Goal: Communication & Community: Share content

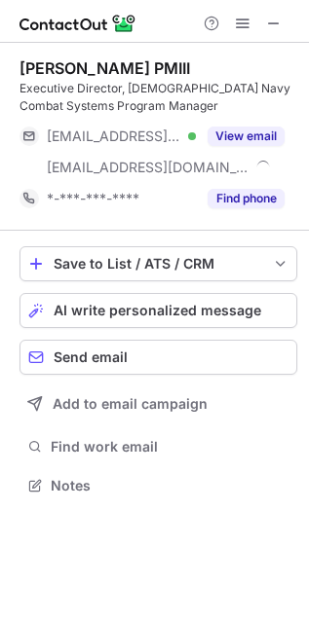
scroll to position [472, 309]
click at [88, 307] on span "AI write personalized message" at bounding box center [157, 311] width 207 height 16
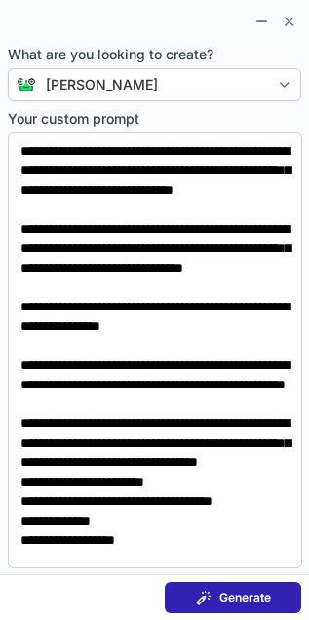
scroll to position [10, 10]
click at [242, 587] on button "Generate" at bounding box center [233, 597] width 136 height 31
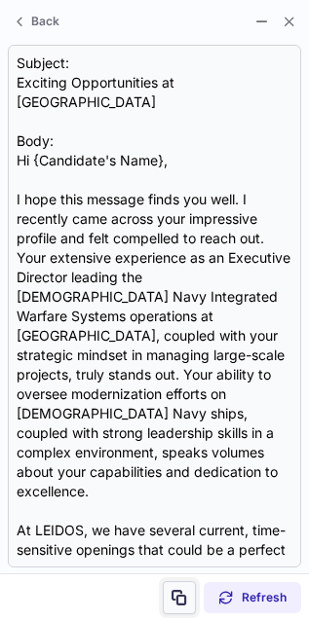
click at [182, 601] on span at bounding box center [179, 598] width 16 height 16
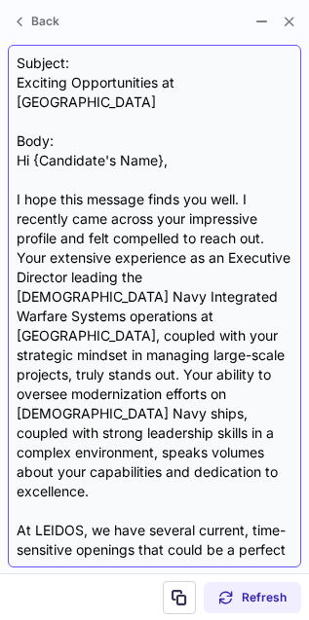
click at [102, 91] on div "Subject: Exciting Opportunities at LEIDOS Body: Hi {Candidate's Name}, I hope t…" at bounding box center [155, 306] width 276 height 505
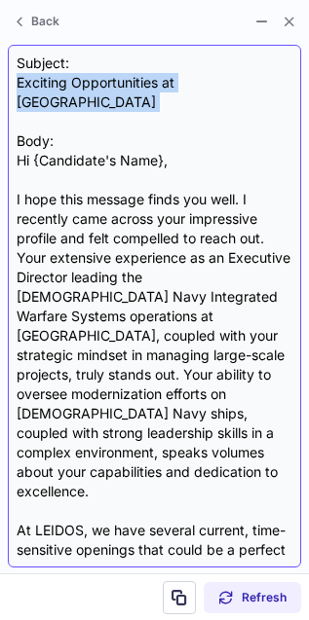
click at [102, 90] on div "Subject: Exciting Opportunities at LEIDOS Body: Hi {Candidate's Name}, I hope t…" at bounding box center [155, 306] width 276 height 505
copy div "Exciting Opportunities at LEIDOS"
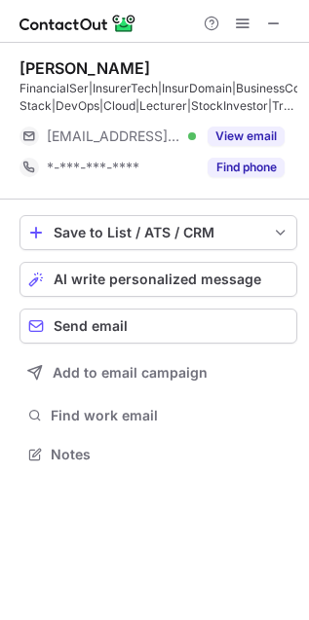
scroll to position [440, 309]
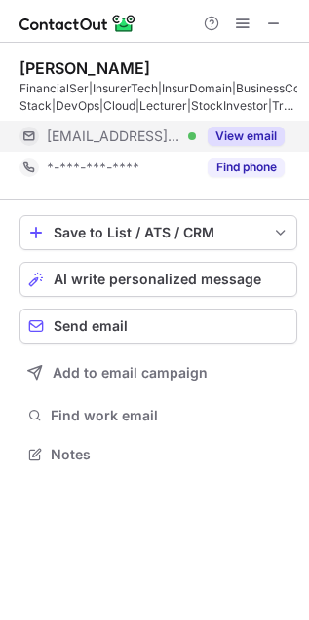
click at [207, 132] on button "View email" at bounding box center [245, 136] width 77 height 19
click at [206, 132] on div "***@rediffmail.com" at bounding box center [166, 137] width 238 height 18
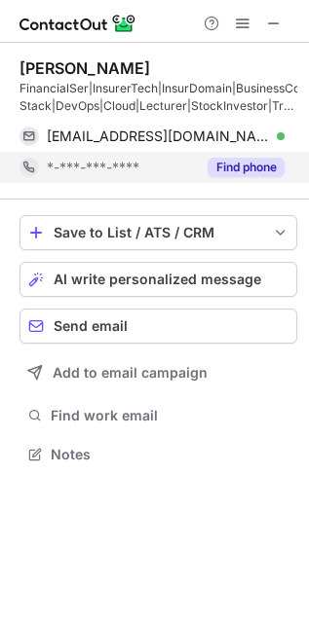
click at [258, 154] on div "Find phone" at bounding box center [240, 167] width 89 height 31
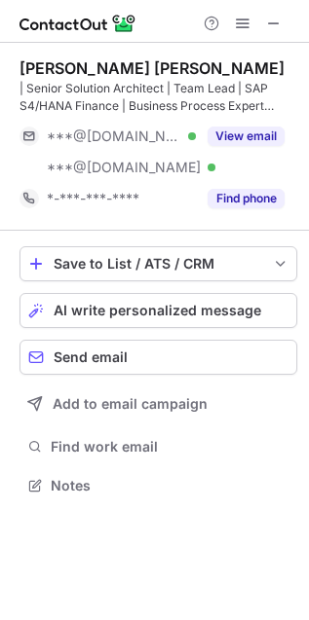
scroll to position [472, 309]
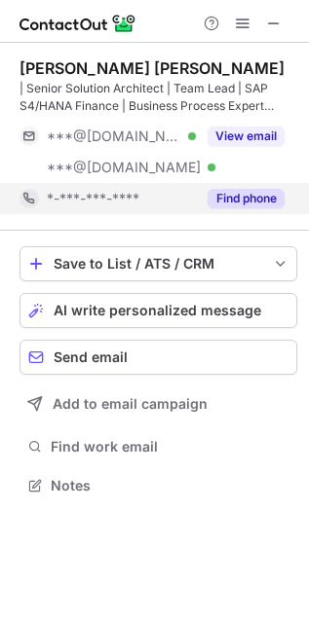
click at [250, 203] on button "Find phone" at bounding box center [245, 198] width 77 height 19
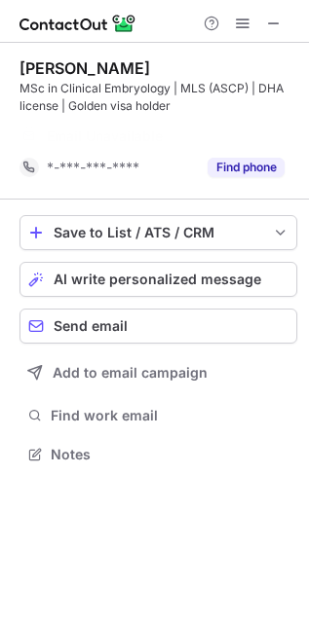
scroll to position [410, 309]
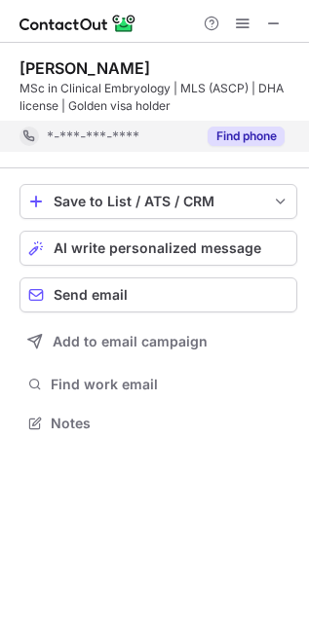
click at [222, 135] on button "Find phone" at bounding box center [245, 136] width 77 height 19
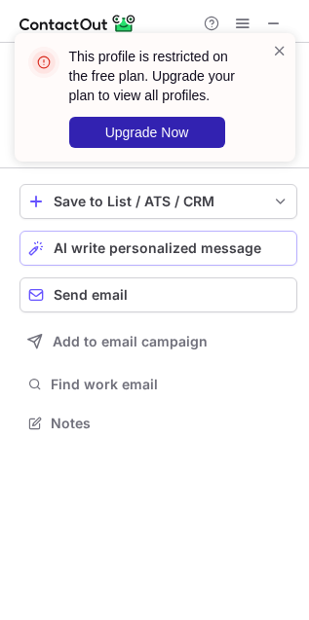
click at [230, 241] on span "AI write personalized message" at bounding box center [157, 248] width 207 height 16
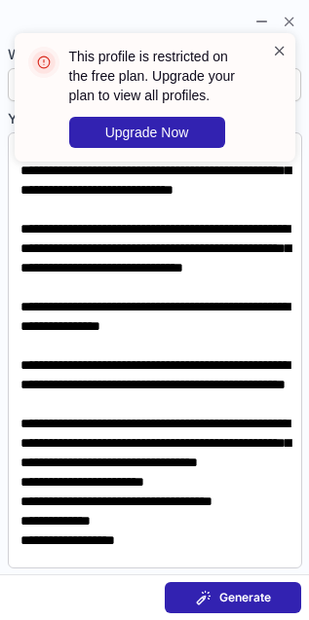
click at [280, 55] on span at bounding box center [280, 50] width 16 height 19
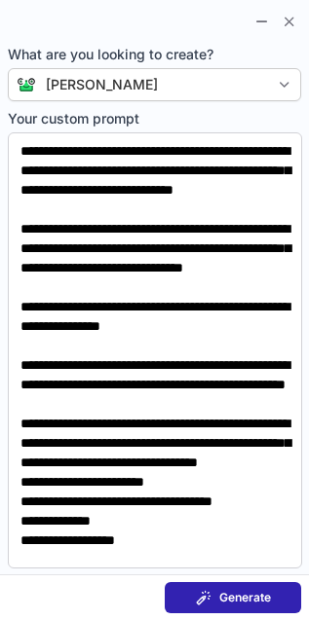
click at [254, 586] on button "Generate" at bounding box center [233, 597] width 136 height 31
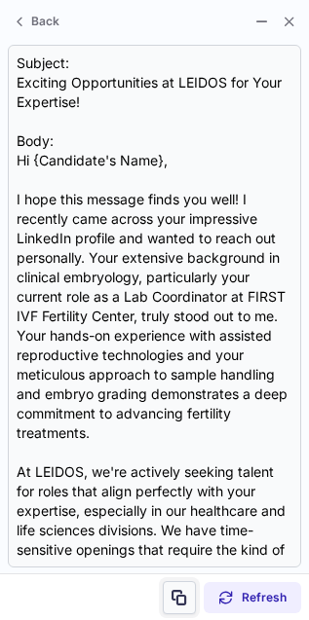
click at [176, 597] on span at bounding box center [179, 598] width 16 height 16
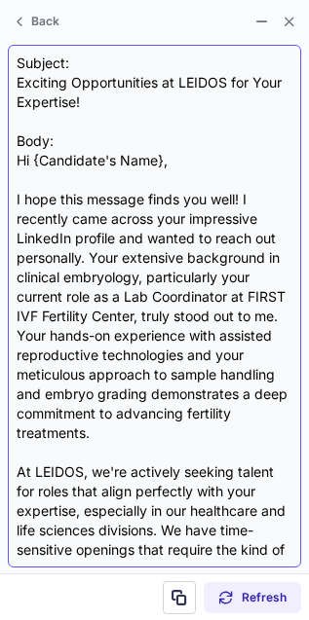
click at [116, 78] on div "Subject: Exciting Opportunities at LEIDOS for Your Expertise! Body: Hi {Candida…" at bounding box center [155, 306] width 276 height 505
click at [118, 78] on div "Subject: Exciting Opportunities at LEIDOS for Your Expertise! Body: Hi {Candida…" at bounding box center [155, 306] width 276 height 505
click at [118, 77] on div "Subject: Exciting Opportunities at LEIDOS for Your Expertise! Body: Hi {Candida…" at bounding box center [155, 306] width 276 height 505
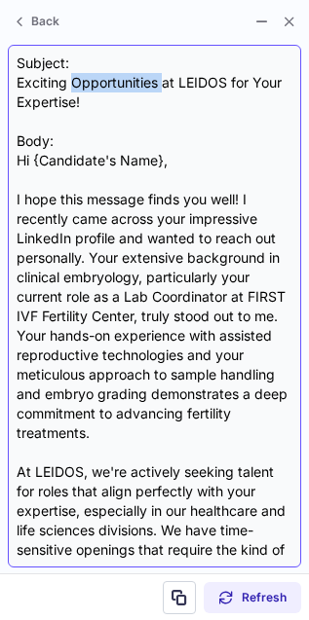
click at [118, 77] on div "Subject: Exciting Opportunities at LEIDOS for Your Expertise! Body: Hi {Candida…" at bounding box center [155, 306] width 276 height 505
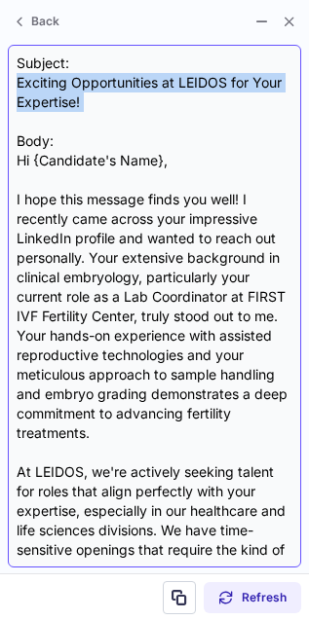
click at [118, 77] on div "Subject: Exciting Opportunities at LEIDOS for Your Expertise! Body: Hi {Candida…" at bounding box center [155, 306] width 276 height 505
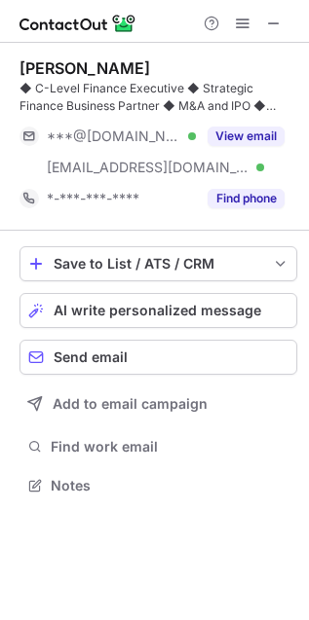
scroll to position [472, 309]
click at [92, 310] on span "AI write personalized message" at bounding box center [157, 311] width 207 height 16
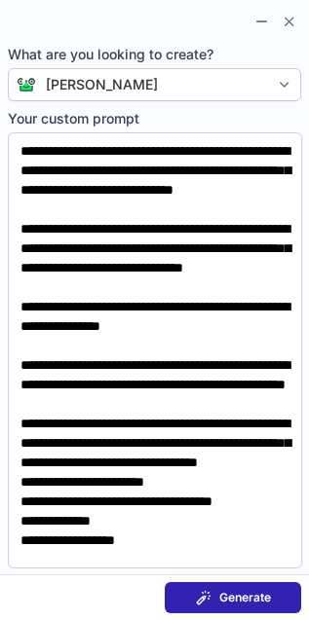
click at [249, 604] on span "Generate" at bounding box center [245, 598] width 52 height 16
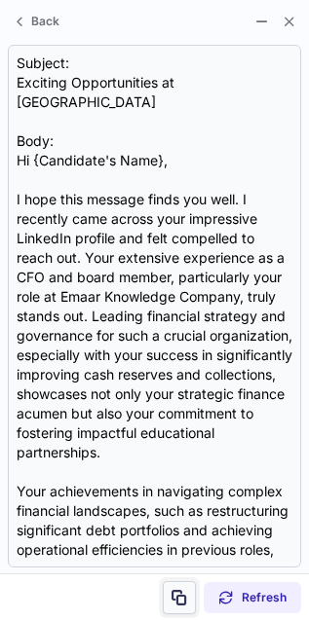
click at [182, 605] on span at bounding box center [179, 598] width 16 height 16
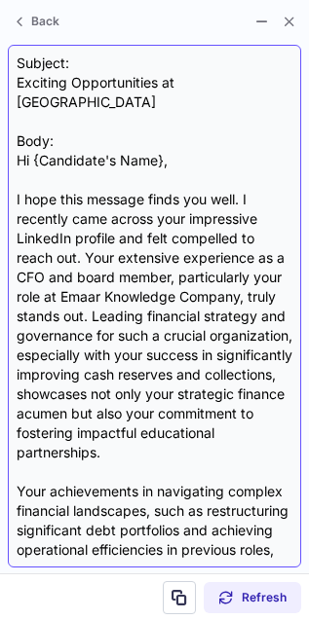
click at [125, 85] on div "Subject: Exciting Opportunities at LEIDOS Body: Hi {Candidate's Name}, I hope t…" at bounding box center [155, 306] width 276 height 505
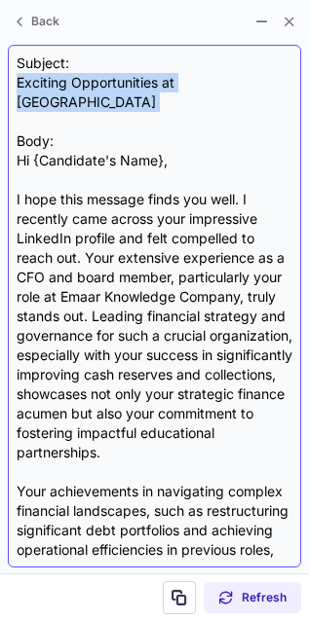
click at [125, 85] on div "Subject: Exciting Opportunities at LEIDOS Body: Hi {Candidate's Name}, I hope t…" at bounding box center [155, 306] width 276 height 505
copy div "Exciting Opportunities at LEIDOS"
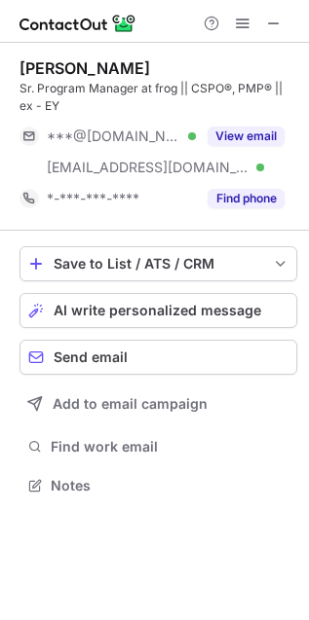
scroll to position [472, 309]
click at [165, 298] on button "AI write personalized message" at bounding box center [157, 310] width 277 height 35
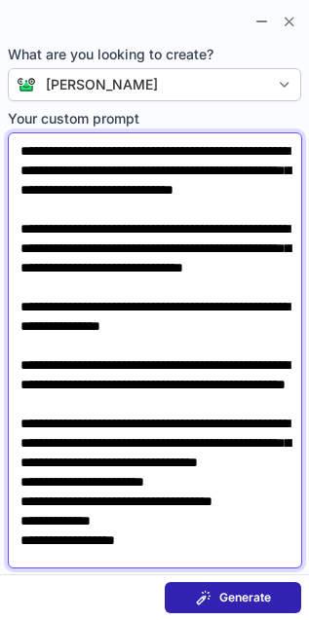
drag, startPoint x: 165, startPoint y: 298, endPoint x: 269, endPoint y: 298, distance: 104.2
click at [268, 297] on textarea "**********" at bounding box center [155, 350] width 294 height 436
click at [271, 319] on textarea "**********" at bounding box center [155, 350] width 294 height 436
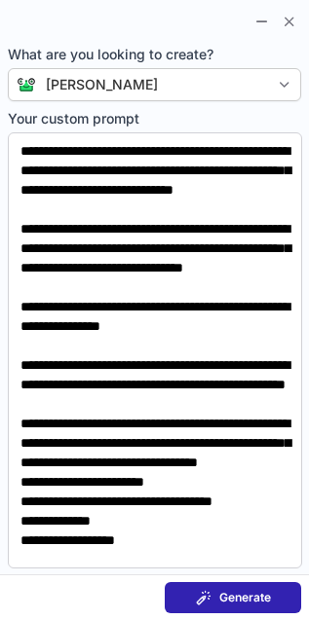
click at [237, 592] on span "Generate" at bounding box center [245, 598] width 52 height 16
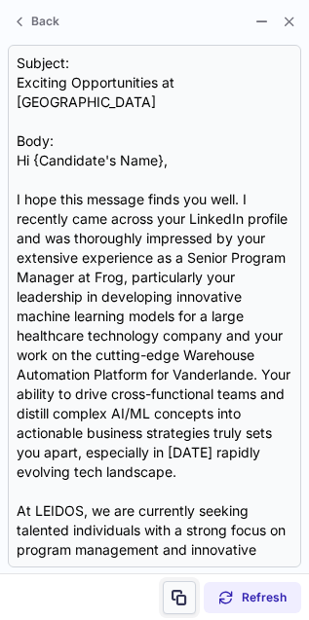
click at [194, 603] on button at bounding box center [179, 597] width 33 height 33
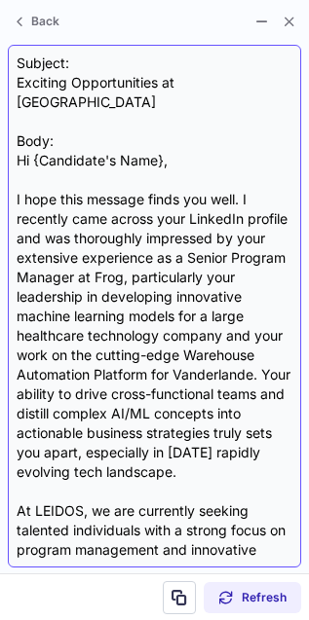
click at [84, 84] on div "Subject: Exciting Opportunities at LEIDOS Body: Hi {Candidate's Name}, I hope t…" at bounding box center [155, 306] width 276 height 505
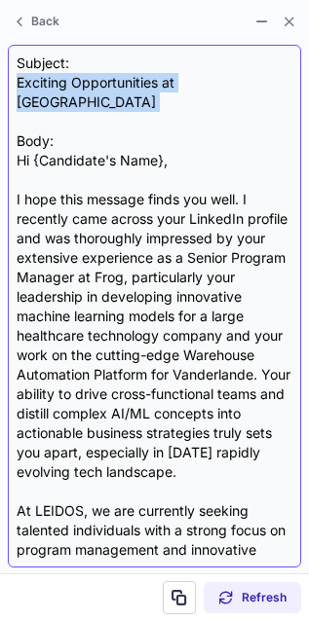
click at [84, 84] on div "Subject: Exciting Opportunities at LEIDOS Body: Hi {Candidate's Name}, I hope t…" at bounding box center [155, 306] width 276 height 505
copy div "Exciting Opportunities at LEIDOS"
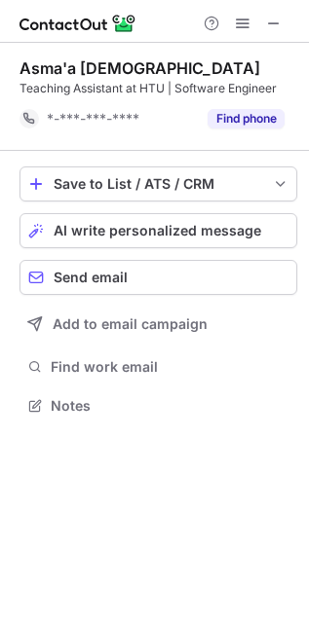
scroll to position [10, 10]
click at [239, 227] on span "AI write personalized message" at bounding box center [157, 231] width 207 height 16
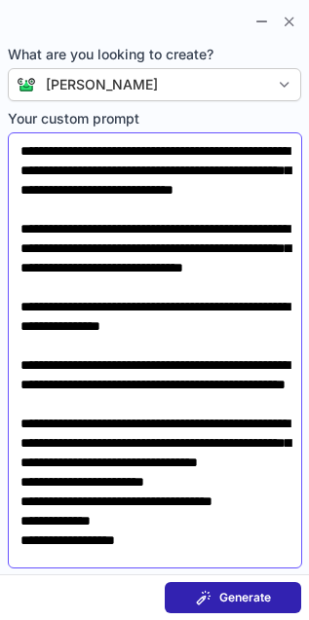
scroll to position [107, 0]
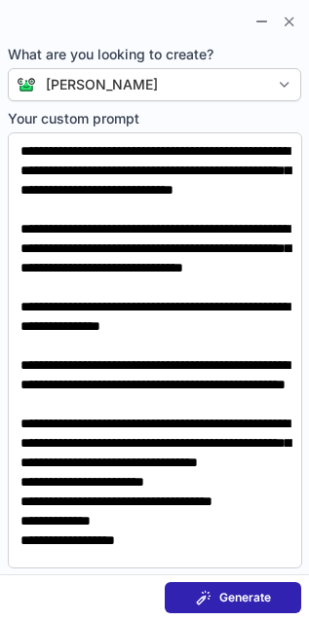
click at [248, 593] on span "Generate" at bounding box center [245, 598] width 52 height 16
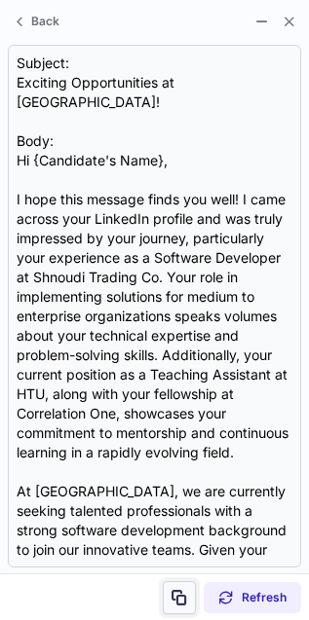
click at [190, 601] on button at bounding box center [179, 597] width 33 height 33
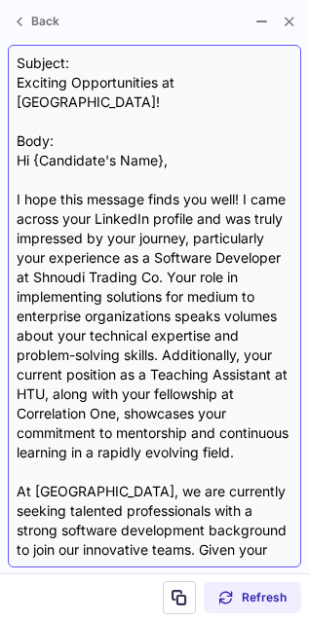
click at [75, 87] on div "Subject: Exciting Opportunities at Leidos! Body: Hi {Candidate's Name}, I hope …" at bounding box center [155, 306] width 276 height 505
click at [76, 87] on div "Subject: Exciting Opportunities at Leidos! Body: Hi {Candidate's Name}, I hope …" at bounding box center [155, 306] width 276 height 505
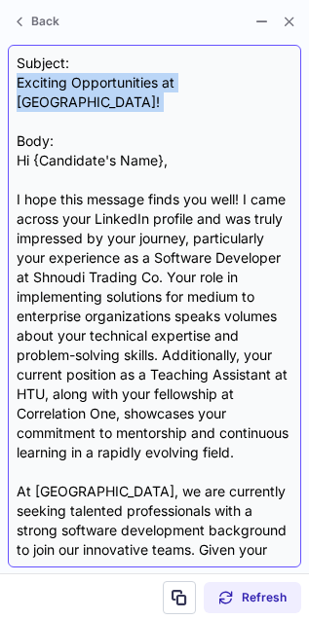
click at [76, 87] on div "Subject: Exciting Opportunities at Leidos! Body: Hi {Candidate's Name}, I hope …" at bounding box center [155, 306] width 276 height 505
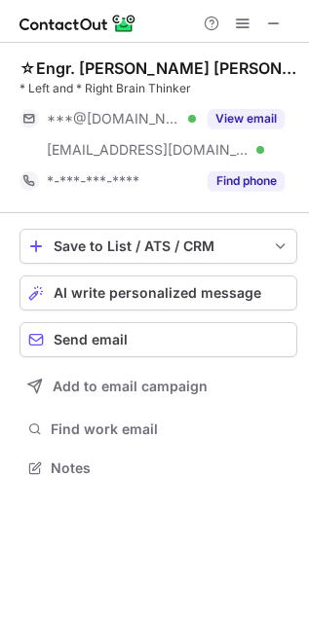
scroll to position [455, 309]
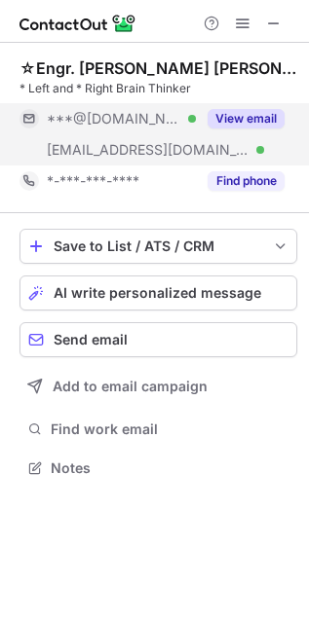
click at [233, 114] on button "View email" at bounding box center [245, 118] width 77 height 19
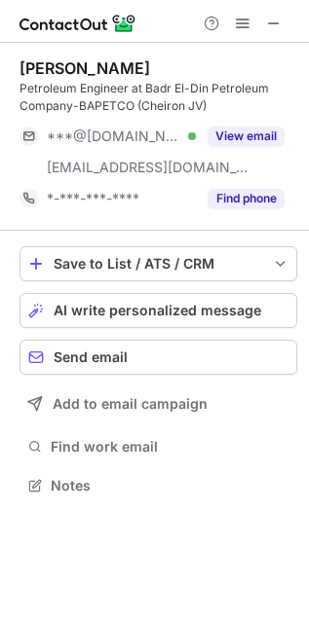
scroll to position [472, 309]
click at [95, 323] on button "AI write personalized message" at bounding box center [157, 310] width 277 height 35
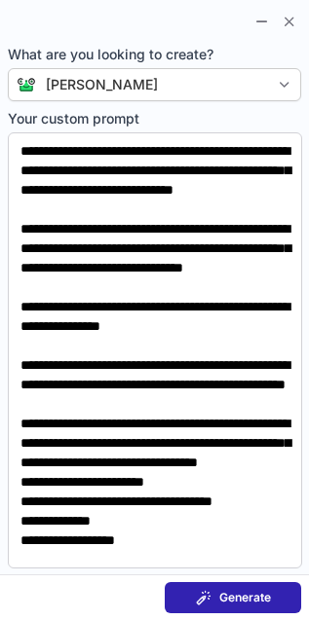
click at [239, 604] on span "Generate" at bounding box center [245, 598] width 52 height 16
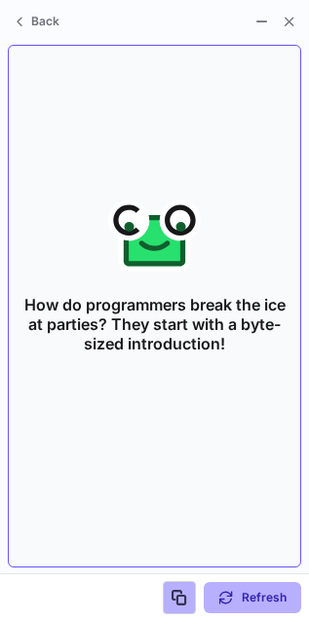
click at [172, 491] on div "Back How do programmers break the ice at parties? They start with a byte-sized …" at bounding box center [154, 310] width 309 height 620
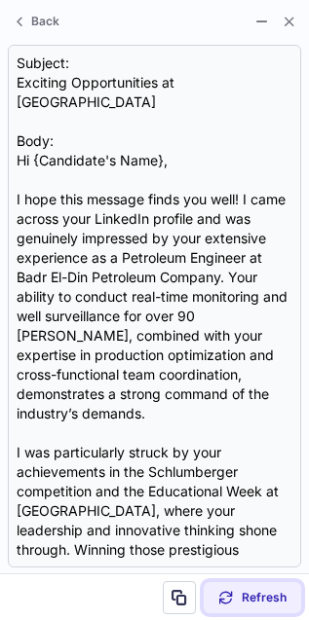
click at [271, 597] on span "Refresh" at bounding box center [263, 598] width 45 height 16
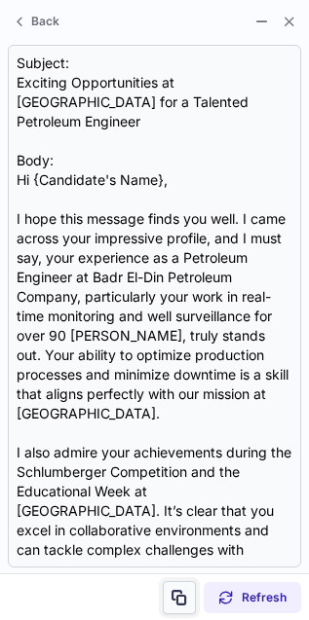
click at [181, 590] on span at bounding box center [179, 598] width 16 height 16
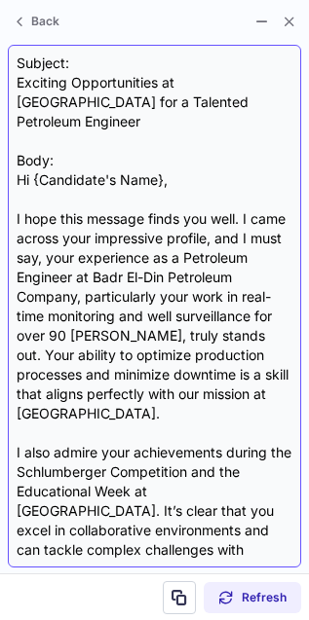
click at [132, 109] on div "Subject: Exciting Opportunities at Leidos for a Talented Petroleum Engineer Bod…" at bounding box center [155, 306] width 276 height 505
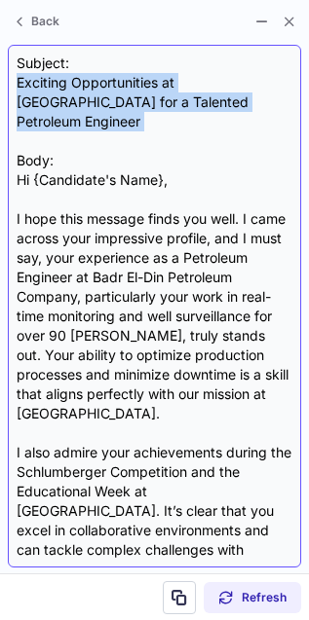
click at [132, 109] on div "Subject: Exciting Opportunities at Leidos for a Talented Petroleum Engineer Bod…" at bounding box center [155, 306] width 276 height 505
copy div "Exciting Opportunities at [GEOGRAPHIC_DATA] for a Talented Petroleum Engineer"
